Goal: Task Accomplishment & Management: Use online tool/utility

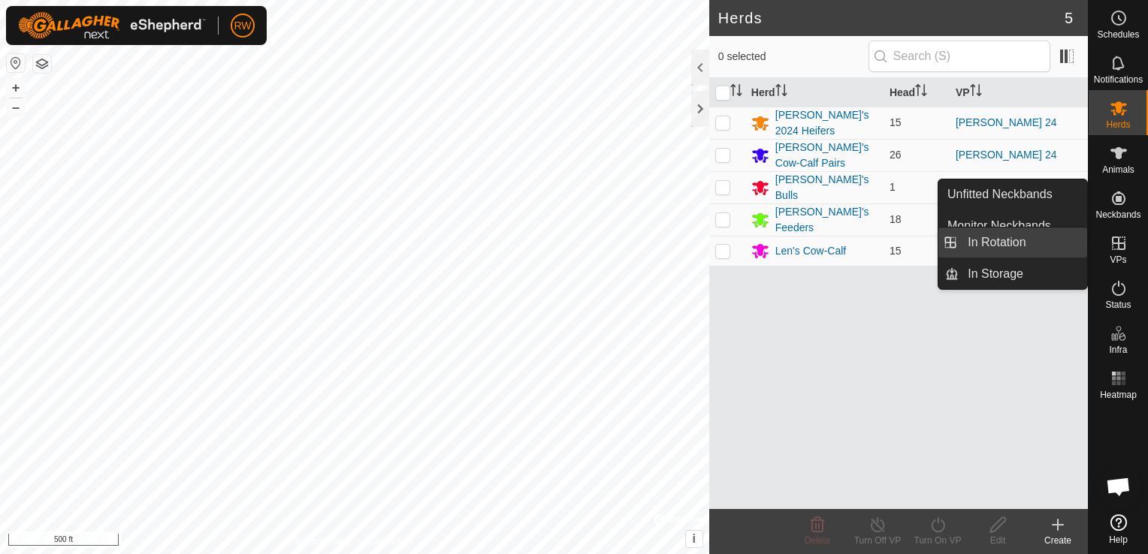
drag, startPoint x: 1057, startPoint y: 237, endPoint x: 1028, endPoint y: 237, distance: 29.3
click at [857, 237] on link "In Rotation" at bounding box center [1022, 243] width 128 height 30
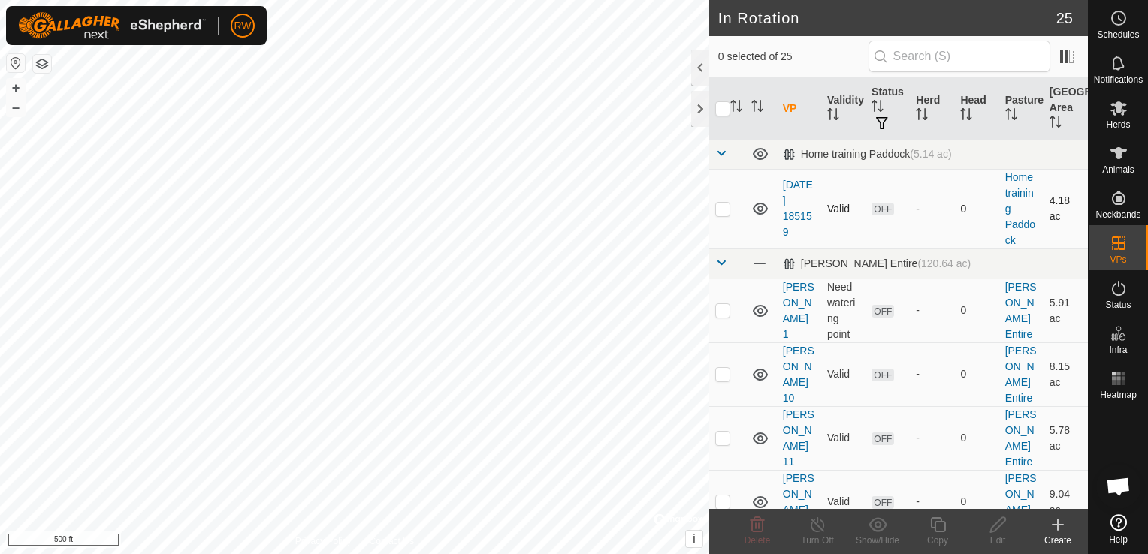
checkbox input "true"
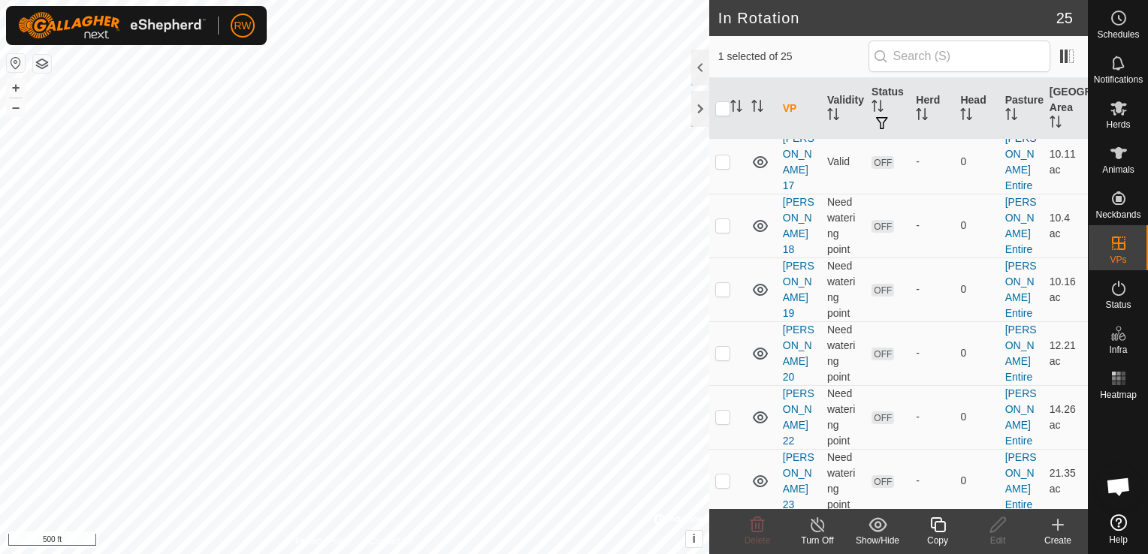
scroll to position [727, 0]
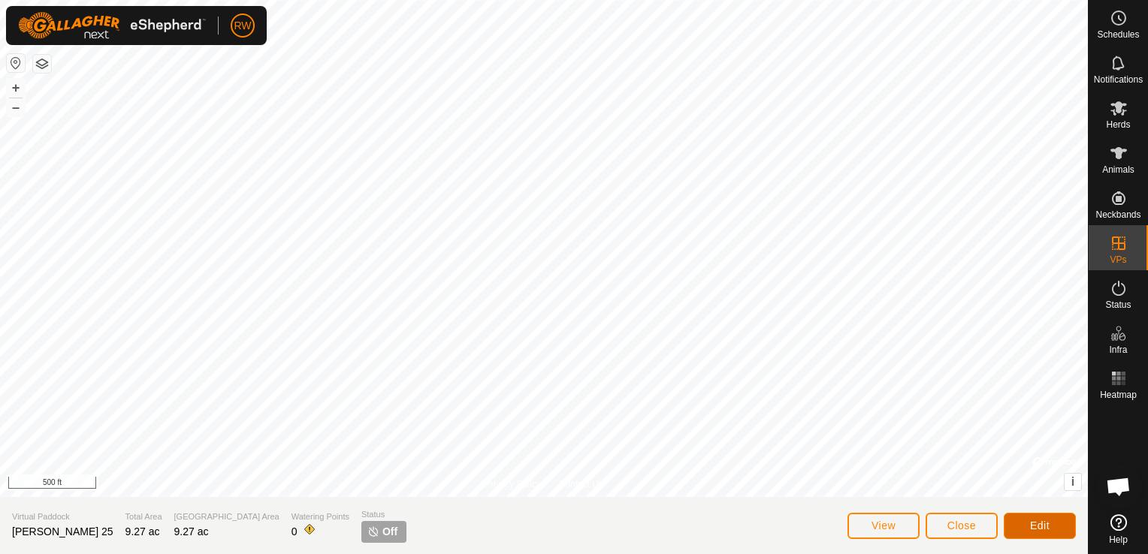
click at [857, 525] on button "Edit" at bounding box center [1039, 526] width 72 height 26
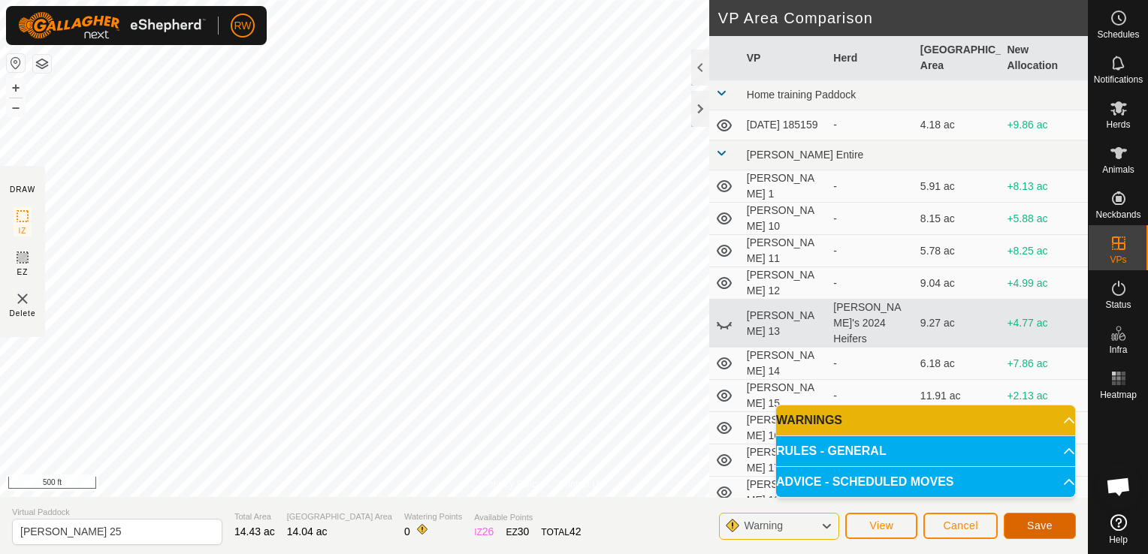
click at [857, 523] on span "Save" at bounding box center [1040, 526] width 26 height 12
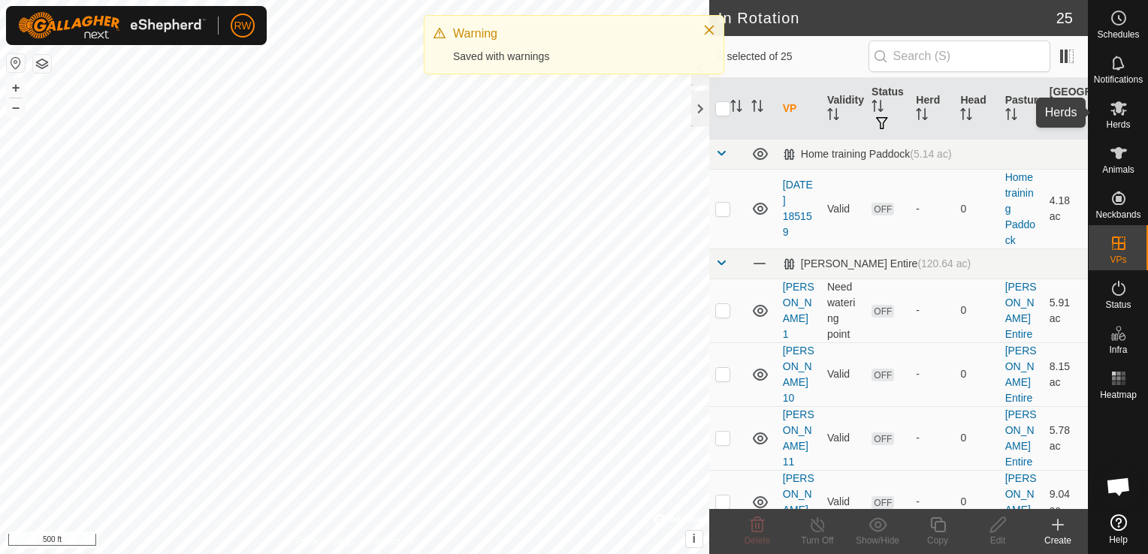
drag, startPoint x: 1128, startPoint y: 110, endPoint x: 1118, endPoint y: 115, distance: 11.8
click at [857, 110] on es-mob-svg-icon at bounding box center [1118, 108] width 27 height 24
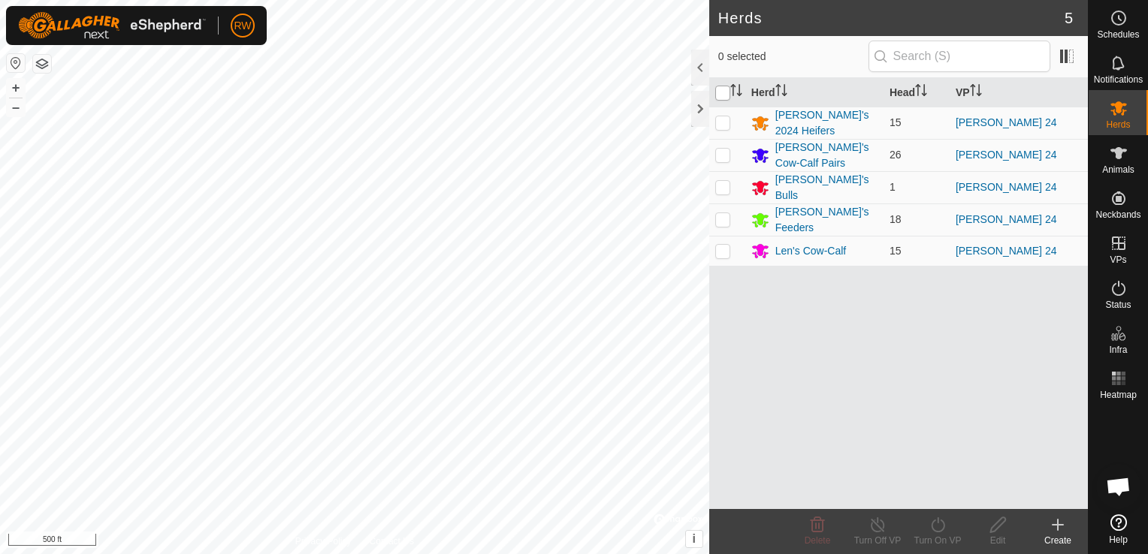
click at [719, 95] on input "checkbox" at bounding box center [722, 93] width 15 height 15
checkbox input "true"
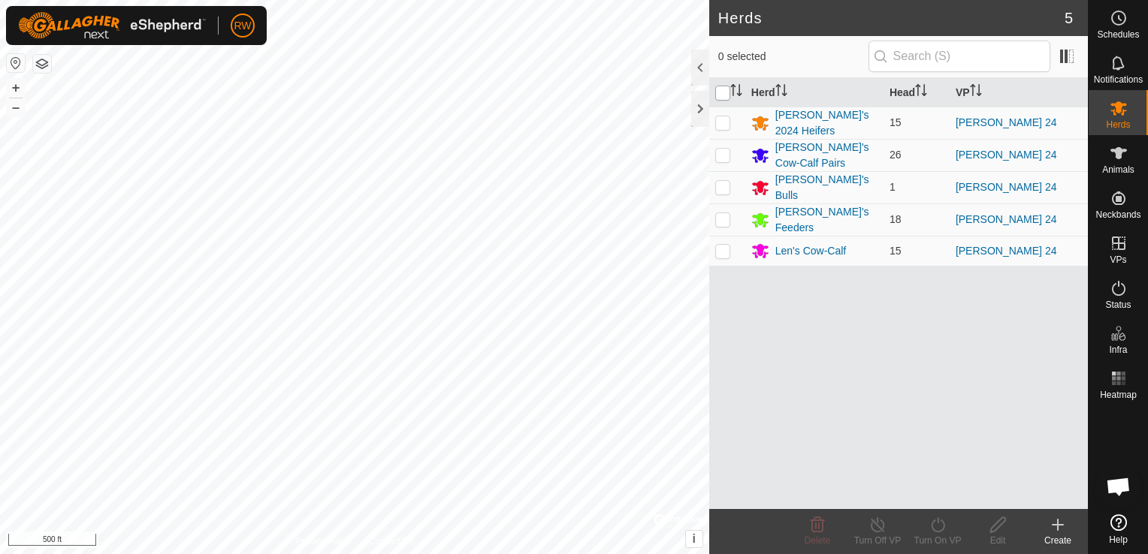
checkbox input "true"
click at [857, 523] on icon at bounding box center [937, 525] width 19 height 18
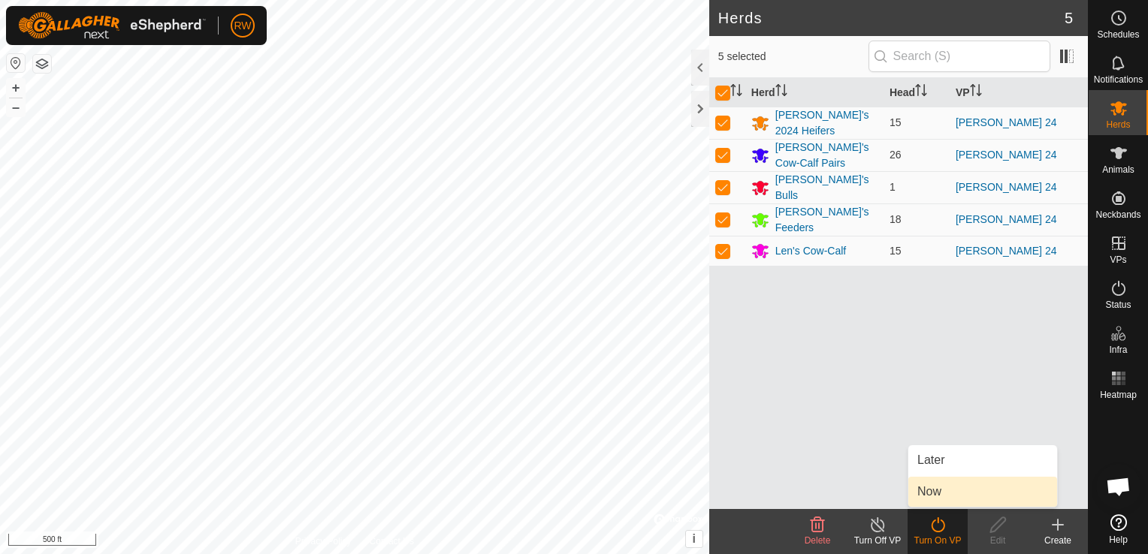
click at [857, 492] on link "Now" at bounding box center [982, 492] width 149 height 30
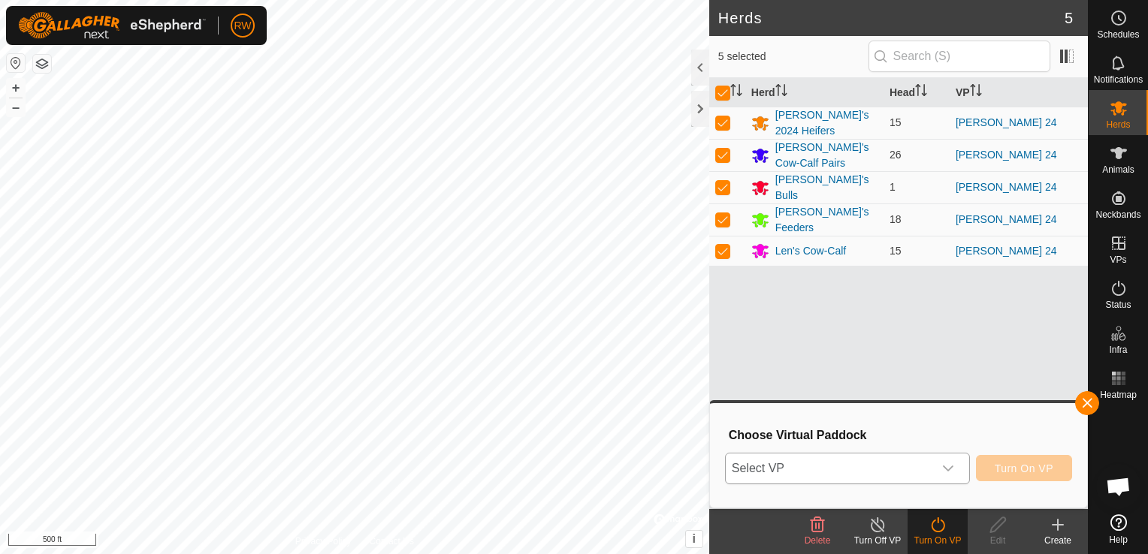
click at [857, 471] on icon "dropdown trigger" at bounding box center [948, 469] width 12 height 12
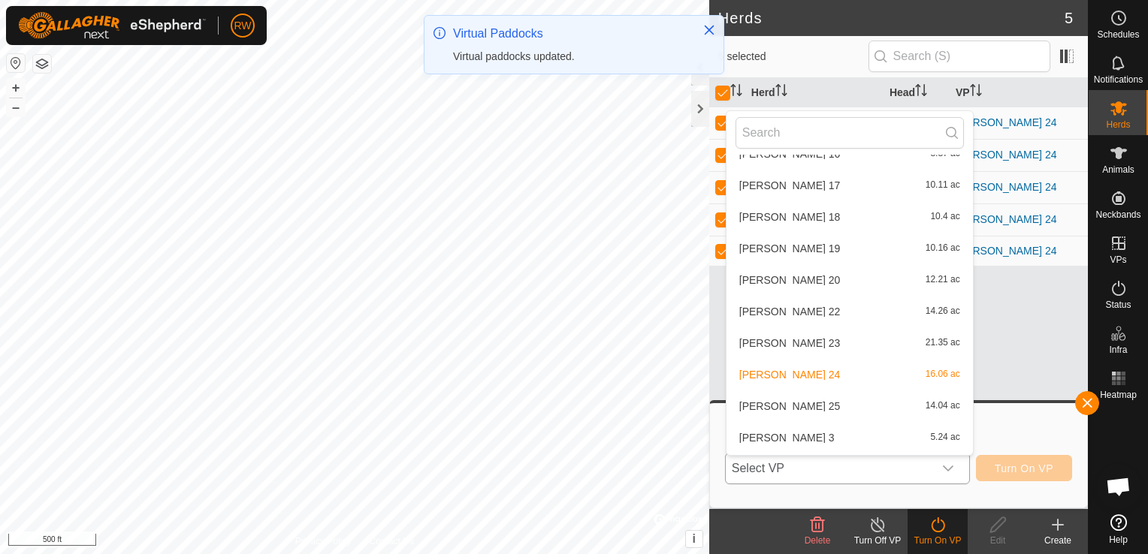
scroll to position [349, 0]
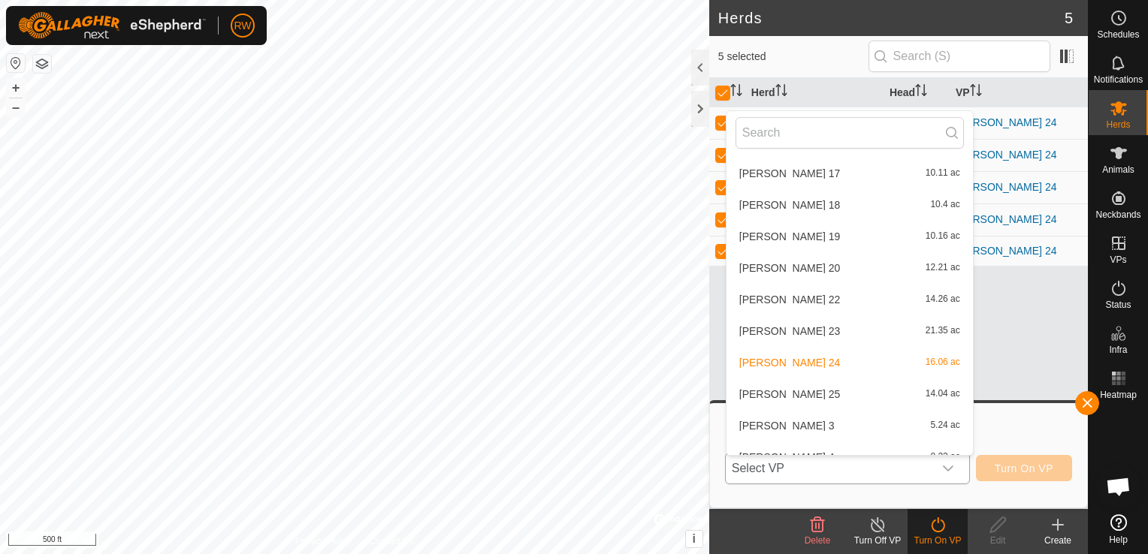
click at [740, 394] on li "[PERSON_NAME] 25 14.04 ac" at bounding box center [849, 394] width 246 height 30
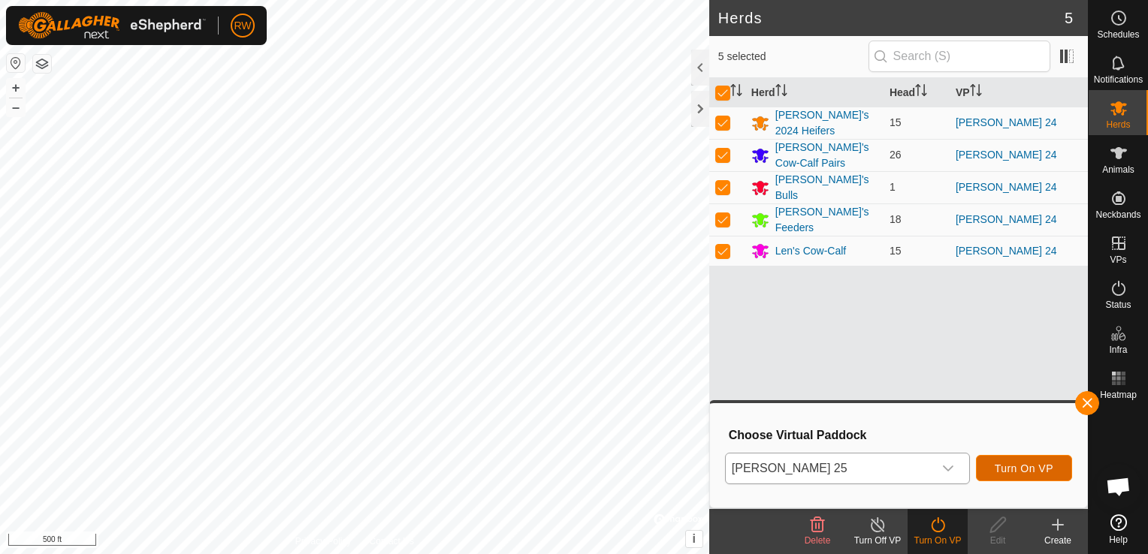
click at [857, 465] on span "Turn On VP" at bounding box center [1023, 469] width 59 height 12
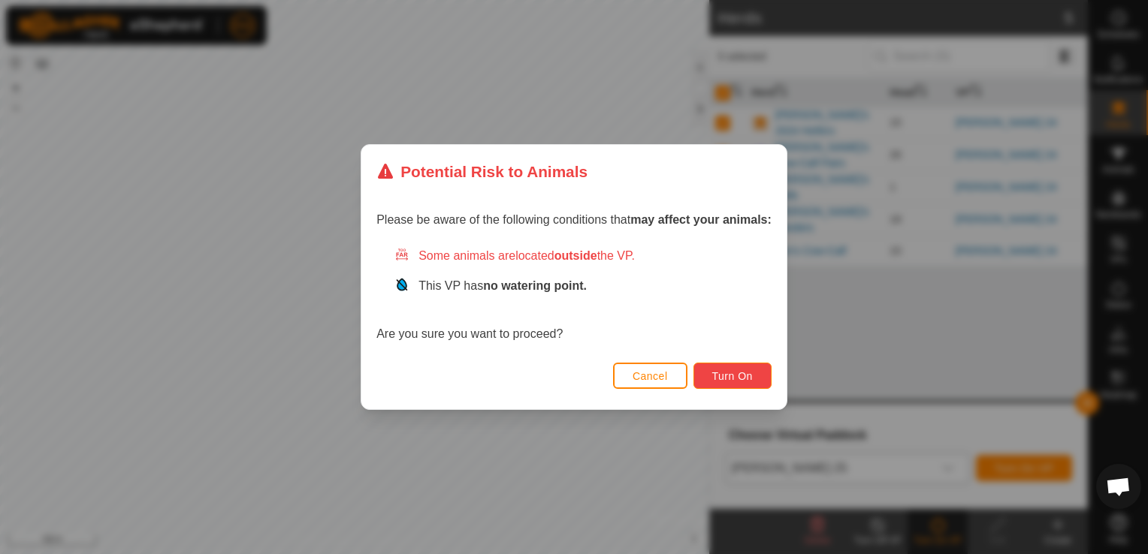
click at [743, 369] on button "Turn On" at bounding box center [732, 376] width 78 height 26
